Goal: Use online tool/utility: Utilize a website feature to perform a specific function

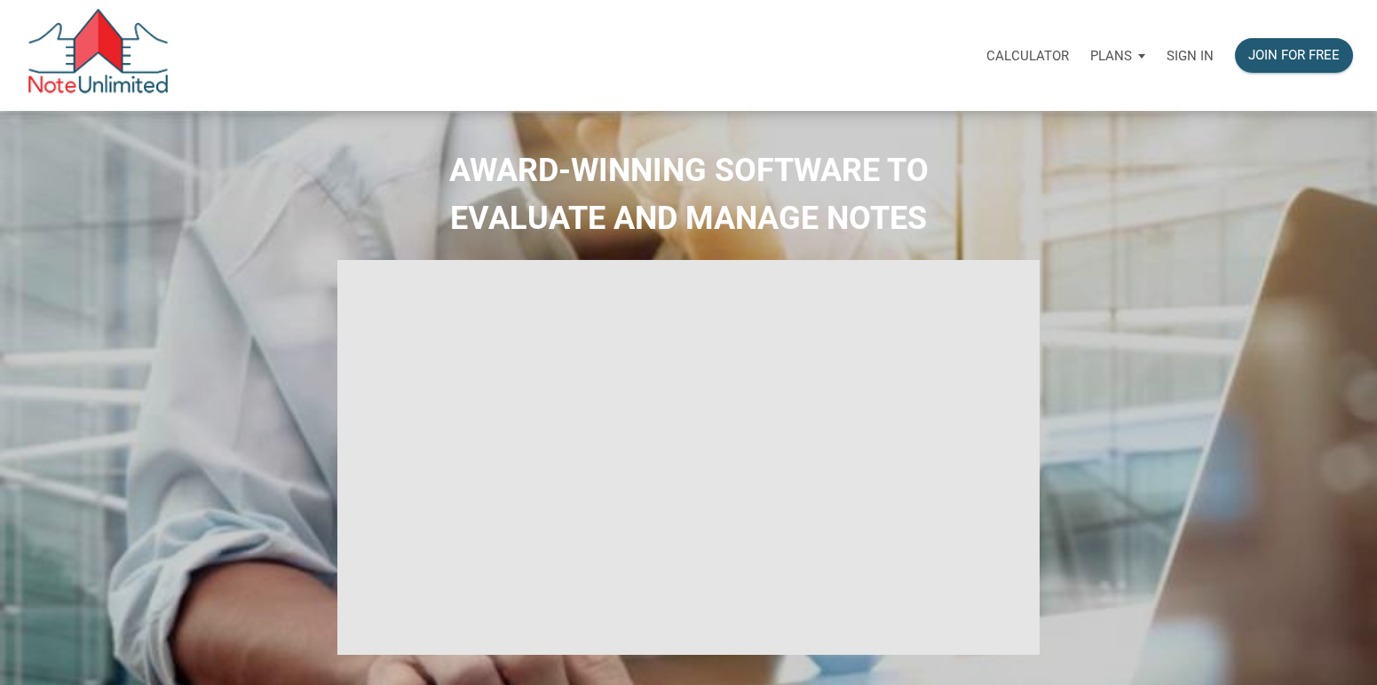
select select
type input "Introduction to new features"
select select
click at [1181, 54] on p "Sign in" at bounding box center [1190, 56] width 47 height 16
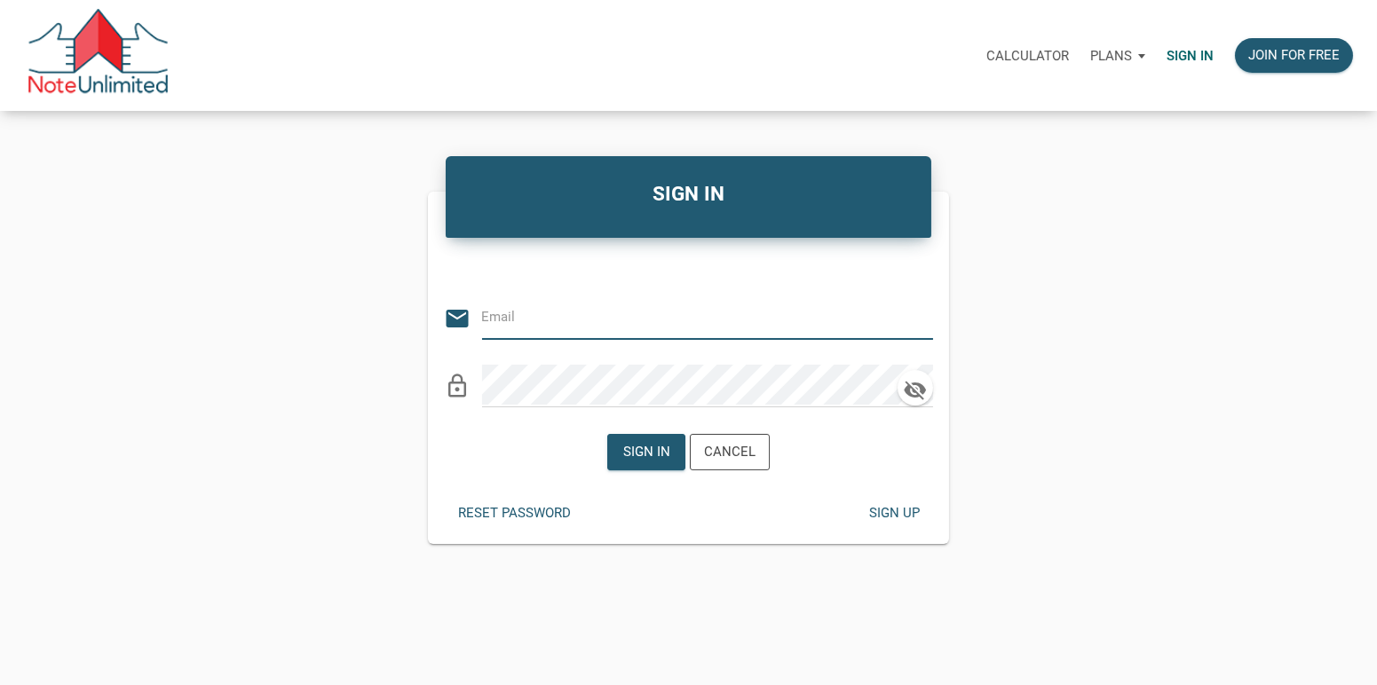
click at [558, 316] on input "email" at bounding box center [694, 317] width 424 height 40
type input "[EMAIL_ADDRESS][DOMAIN_NAME]"
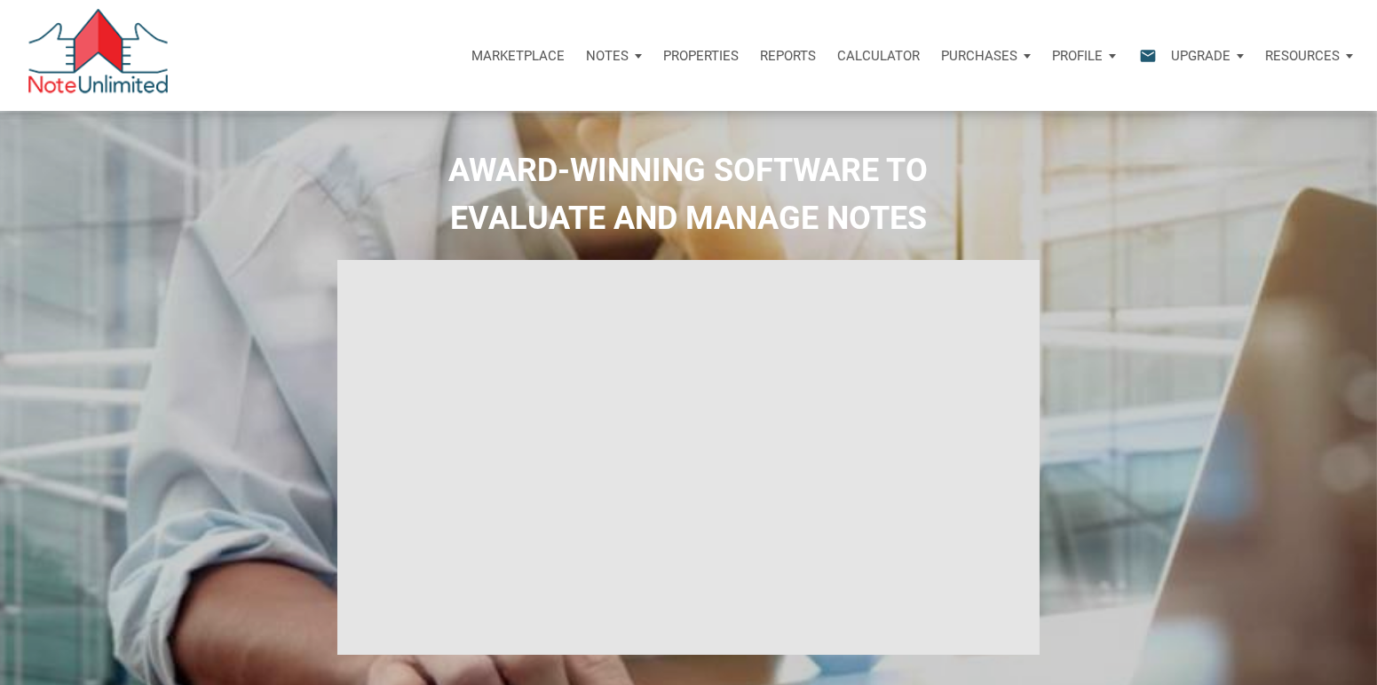
type input "Introduction to new features"
select select
click at [859, 51] on p "Calculator" at bounding box center [878, 56] width 83 height 16
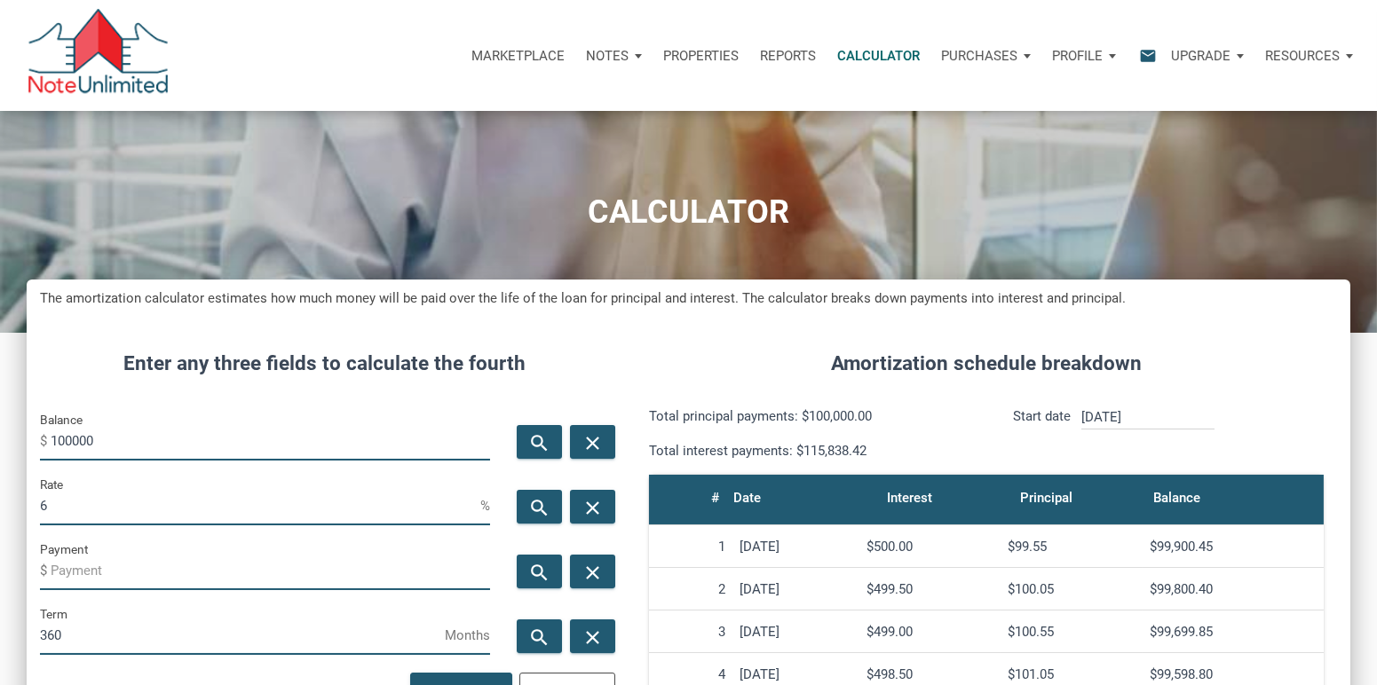
scroll to position [883, 1324]
click at [210, 439] on input "100000" at bounding box center [270, 441] width 439 height 40
click at [157, 437] on input "550000" at bounding box center [270, 441] width 439 height 40
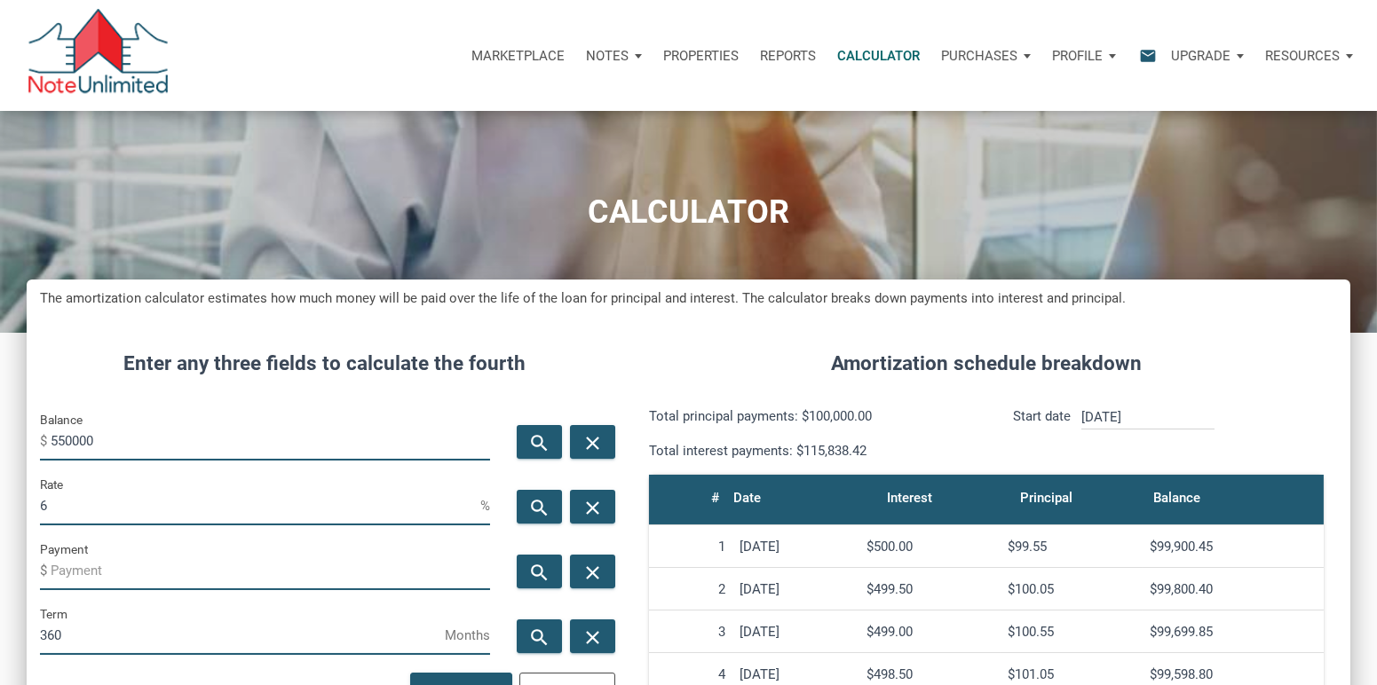
click at [157, 437] on input "550000" at bounding box center [270, 441] width 439 height 40
type input "522500"
click at [114, 504] on input "6" at bounding box center [260, 506] width 440 height 40
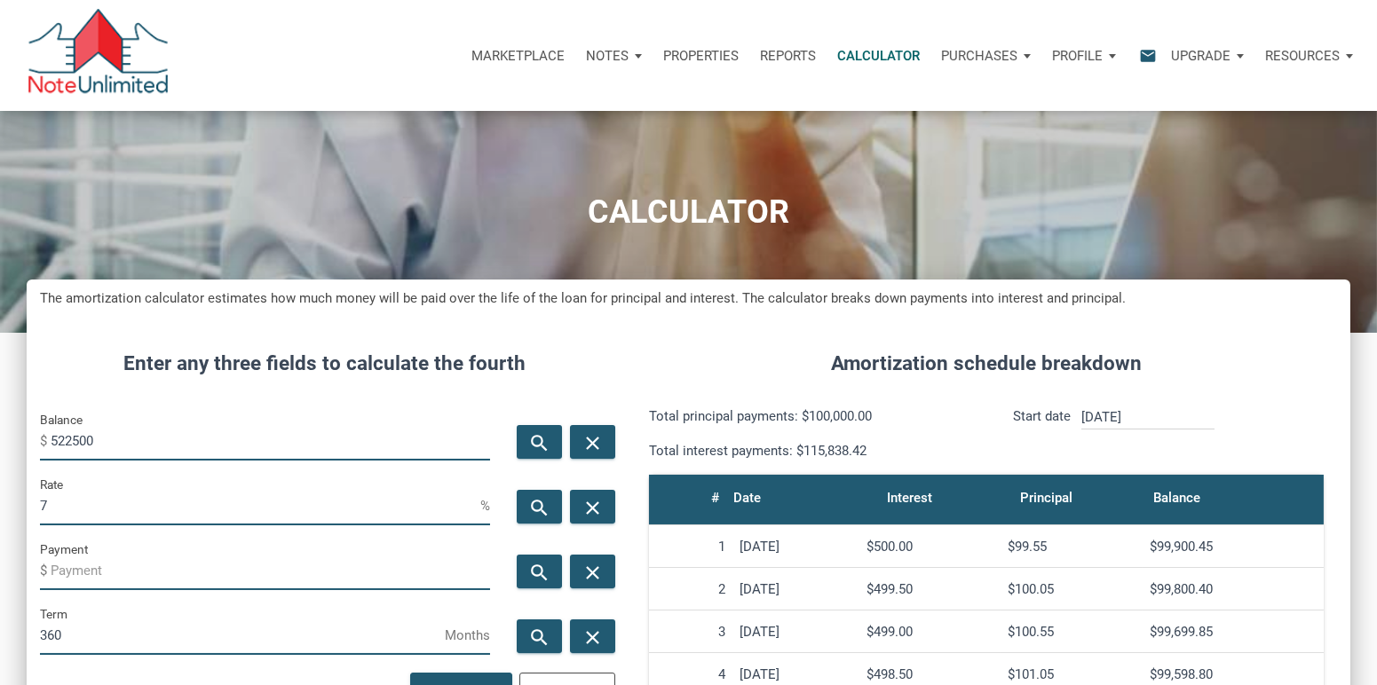
type input "7"
click at [82, 564] on input "Payment" at bounding box center [270, 570] width 439 height 40
click at [542, 574] on icon "search" at bounding box center [539, 572] width 21 height 22
type input "-3476.21"
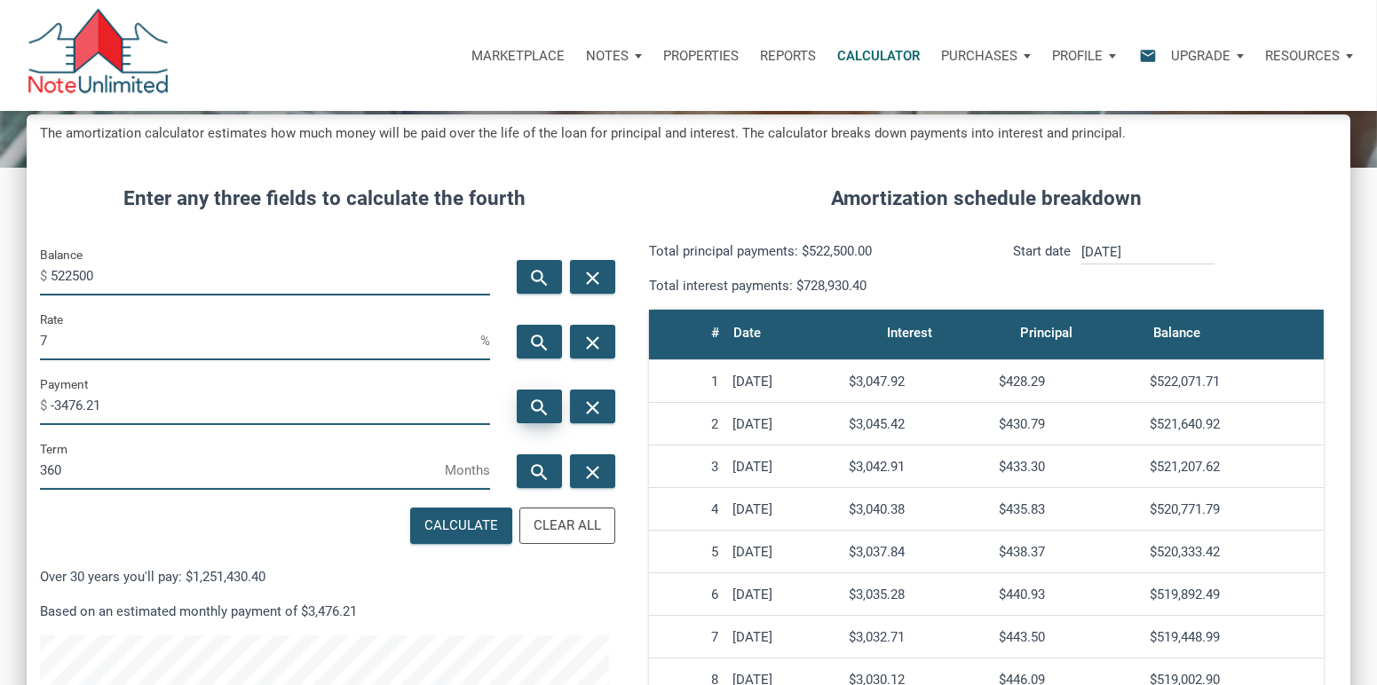
scroll to position [0, 0]
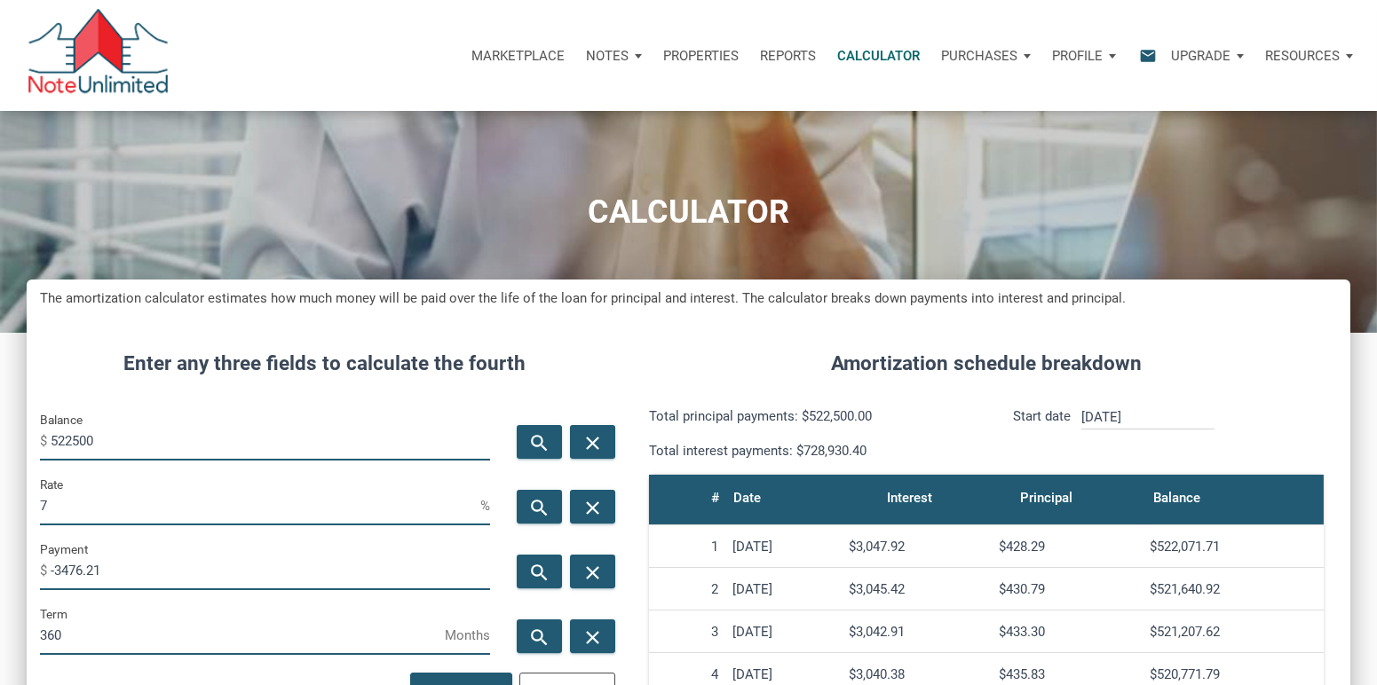
click at [139, 511] on input "7" at bounding box center [260, 506] width 440 height 40
type input "6.2"
click at [542, 570] on icon "search" at bounding box center [539, 572] width 21 height 22
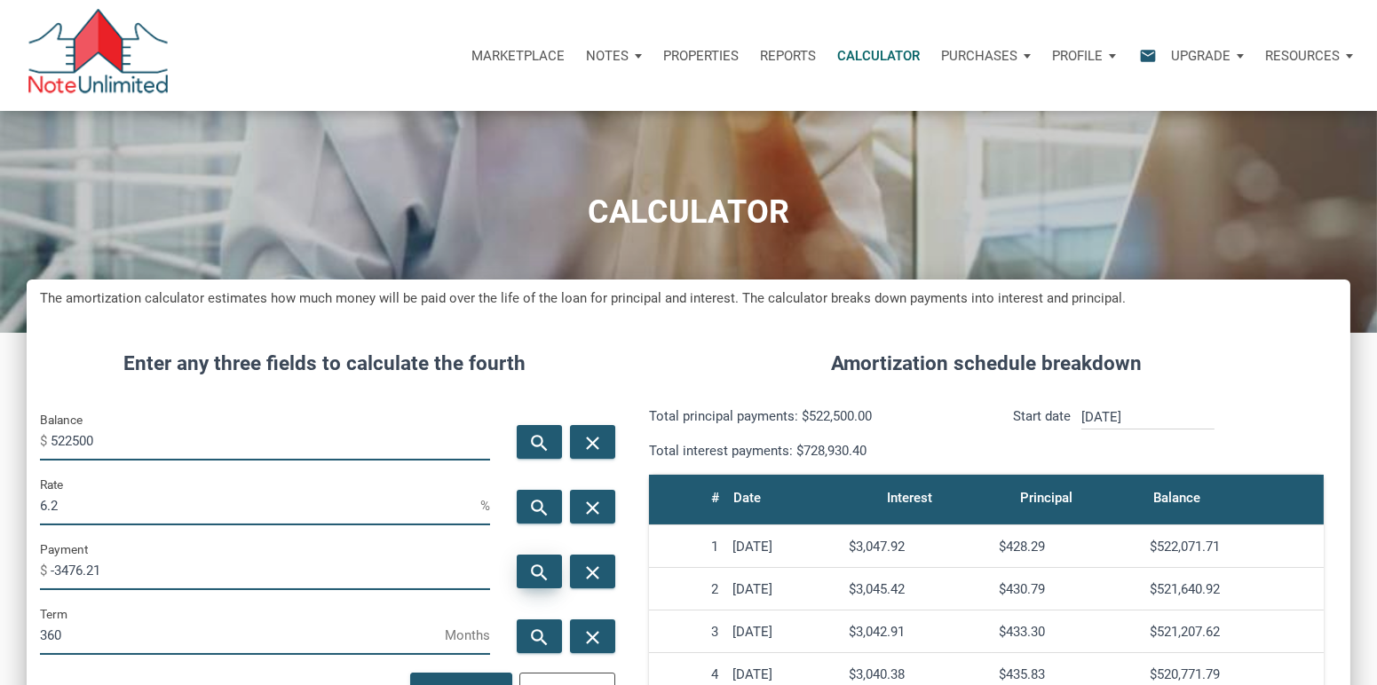
type input "-3200.15"
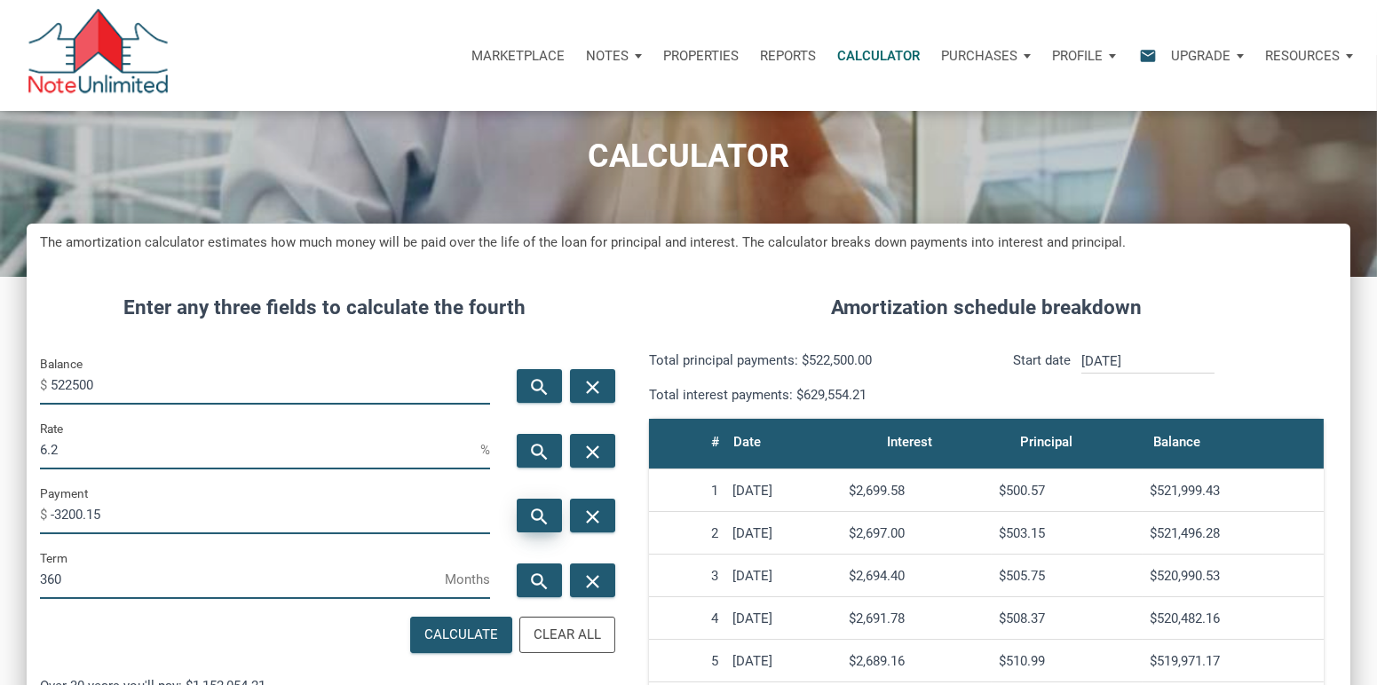
scroll to position [59, 0]
